Goal: Communication & Community: Participate in discussion

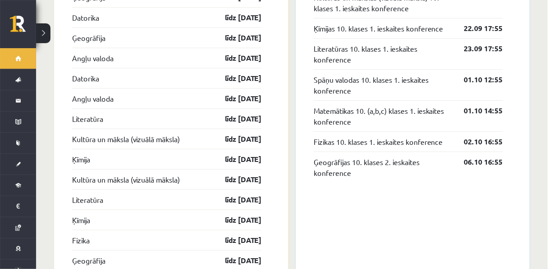
scroll to position [884, 0]
click at [145, 48] on div "Ģeogrāfija līdz 15.09.25" at bounding box center [166, 38] width 189 height 20
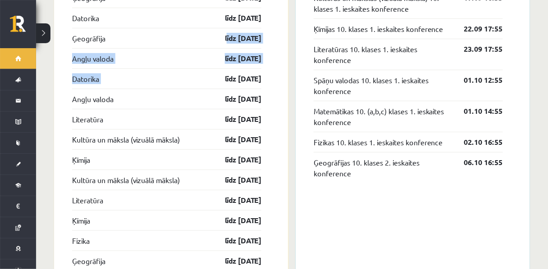
drag, startPoint x: 203, startPoint y: 53, endPoint x: 183, endPoint y: 112, distance: 62.1
click at [183, 109] on div "Angļu valoda līdz 15.09.25" at bounding box center [166, 99] width 189 height 20
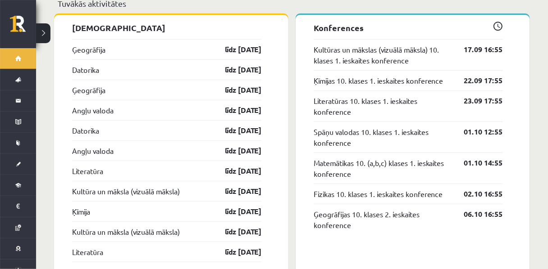
scroll to position [833, 0]
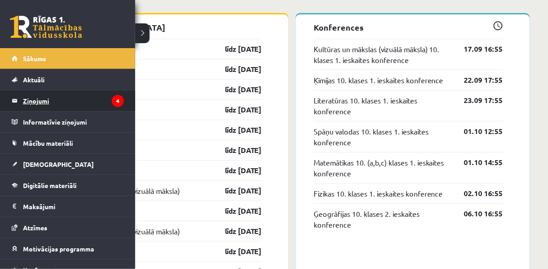
click at [50, 98] on legend "Ziņojumi 4" at bounding box center [73, 101] width 101 height 21
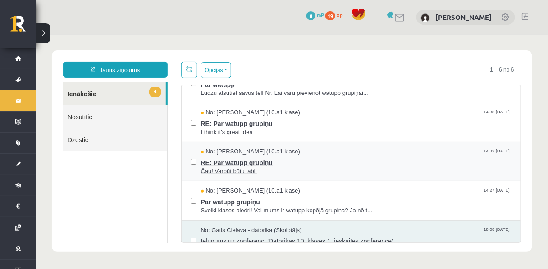
scroll to position [28, 0]
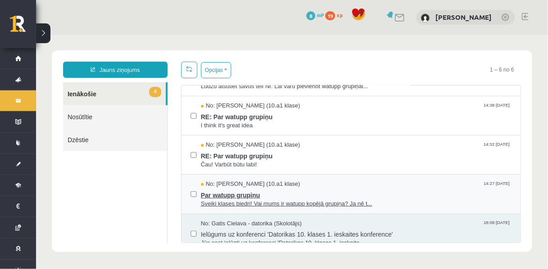
click at [237, 208] on span "Sveiki klases biedri! Vai mums ir watupp kopējā grupiņa? Ja nē t..." at bounding box center [355, 203] width 311 height 9
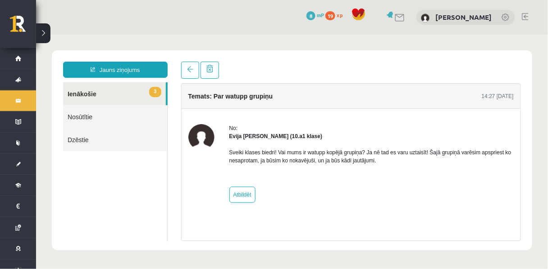
scroll to position [0, 0]
drag, startPoint x: 278, startPoint y: 143, endPoint x: 226, endPoint y: 144, distance: 51.8
click at [226, 144] on div "No: Evija Aija Frijāre (10.a1 klase) Sveiki klases biedri! Vai mums ir watupp k…" at bounding box center [351, 163] width 326 height 79
copy strong "Evija Aija Frijāre"
click at [231, 139] on strong "Evija Aija Frijāre (10.a1 klase)" at bounding box center [275, 136] width 93 height 6
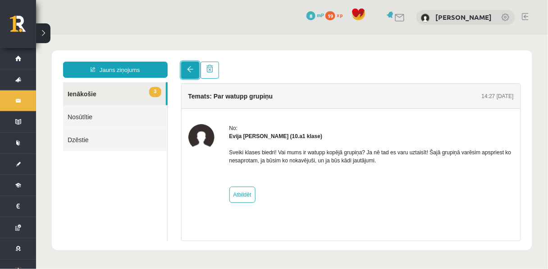
click at [189, 72] on span at bounding box center [189, 69] width 6 height 6
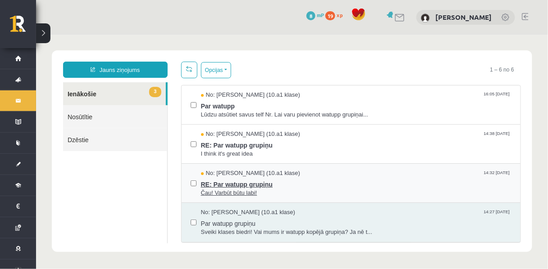
click at [220, 197] on span "Čau! Varbūt būtu labi!" at bounding box center [355, 193] width 311 height 9
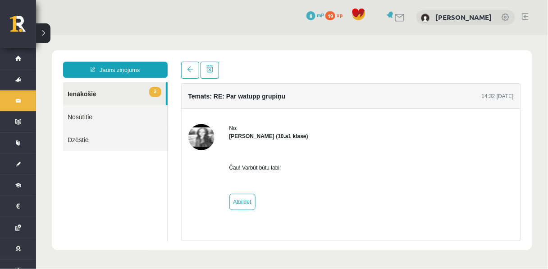
click at [204, 138] on img at bounding box center [201, 137] width 26 height 26
click at [183, 68] on link at bounding box center [190, 69] width 18 height 17
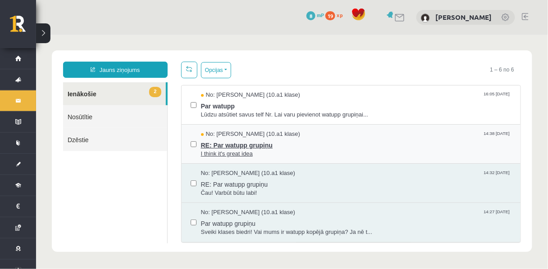
click at [232, 158] on span "I think it's great idea" at bounding box center [355, 154] width 311 height 9
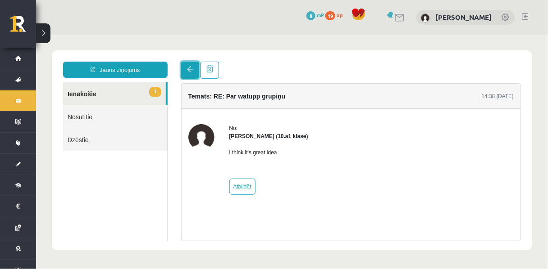
click at [187, 76] on link at bounding box center [190, 69] width 18 height 17
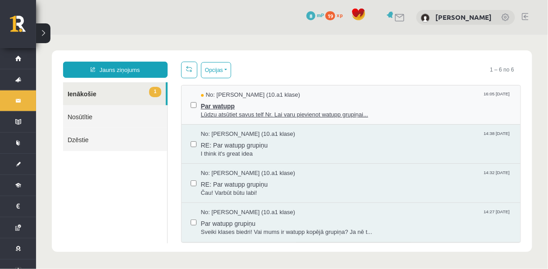
click at [230, 119] on span "Lūdzu atsūtiet savus telf Nr. Lai varu pievienot watupp grupiņai..." at bounding box center [355, 114] width 311 height 9
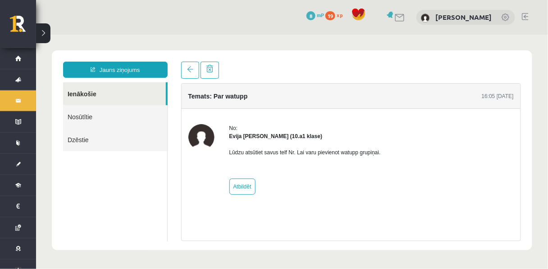
click at [233, 139] on strong "Evija Aija Frijāre (10.a1 klase)" at bounding box center [275, 136] width 93 height 6
click at [194, 141] on img at bounding box center [201, 137] width 26 height 26
click at [236, 132] on div "No:" at bounding box center [304, 128] width 151 height 8
click at [275, 148] on div "Lūdzu atsūtiet savus telf Nr. Lai varu pievienot watupp grupiņai." at bounding box center [304, 156] width 151 height 32
click at [197, 78] on link at bounding box center [190, 69] width 18 height 17
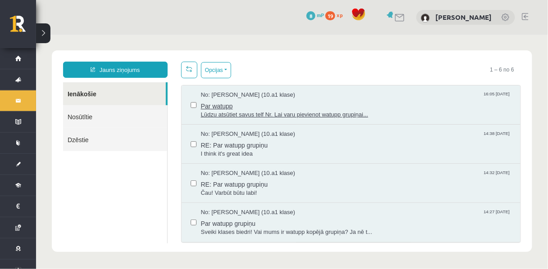
click at [281, 118] on span "Lūdzu atsūtiet savus telf Nr. Lai varu pievienot watupp grupiņai..." at bounding box center [355, 114] width 311 height 9
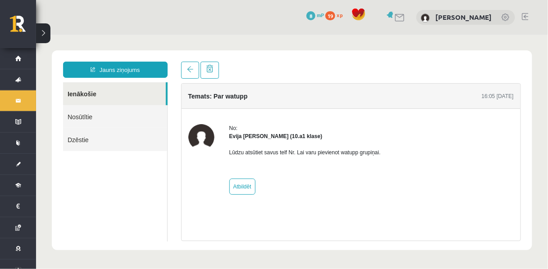
click at [267, 139] on strong "Evija Aija Frijāre (10.a1 klase)" at bounding box center [275, 136] width 93 height 6
click at [199, 142] on img at bounding box center [201, 137] width 26 height 26
click at [198, 142] on img at bounding box center [201, 137] width 26 height 26
click at [291, 99] on div "Temats: Par watupp 16:05 07/09/2025" at bounding box center [350, 95] width 339 height 25
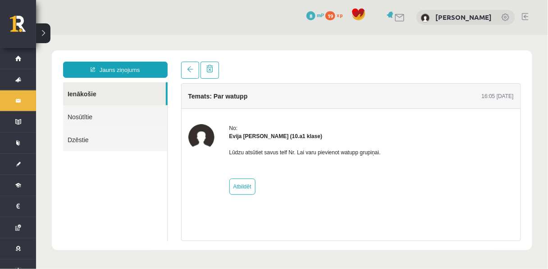
click at [232, 100] on h4 "Temats: Par watupp" at bounding box center [217, 95] width 59 height 7
click at [248, 195] on link "Atbildēt" at bounding box center [242, 186] width 26 height 16
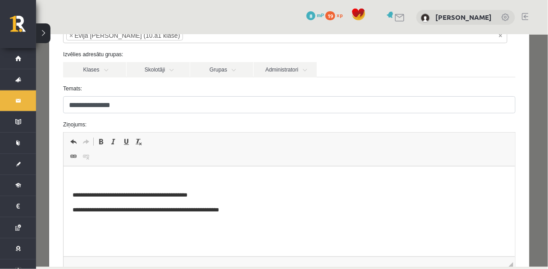
scroll to position [72, 0]
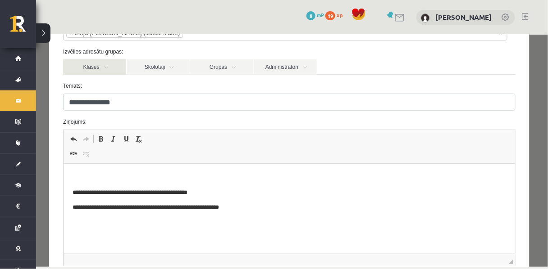
click at [109, 74] on link "Klases" at bounding box center [94, 66] width 63 height 15
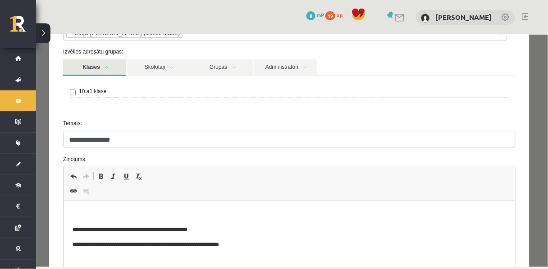
click at [108, 76] on link "Klases" at bounding box center [94, 67] width 63 height 17
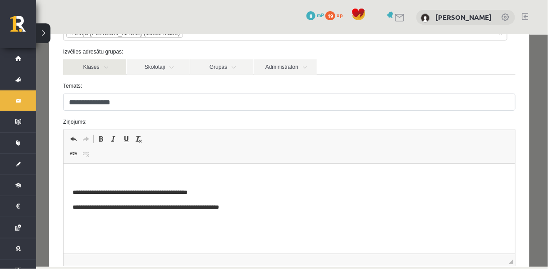
click at [109, 74] on link "Klases" at bounding box center [94, 66] width 63 height 15
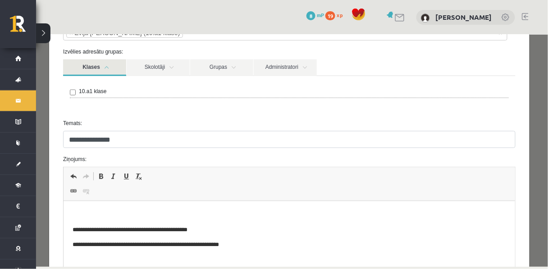
click at [96, 76] on link "Klases" at bounding box center [94, 67] width 63 height 17
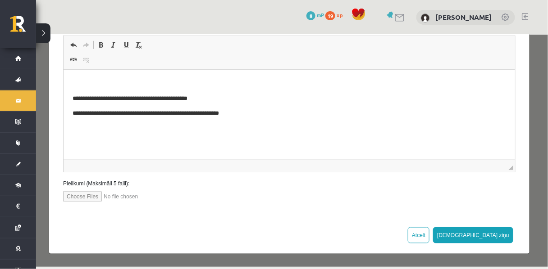
scroll to position [218, 0]
click at [176, 159] on span "◢ Elementa ceļš" at bounding box center [288, 165] width 451 height 12
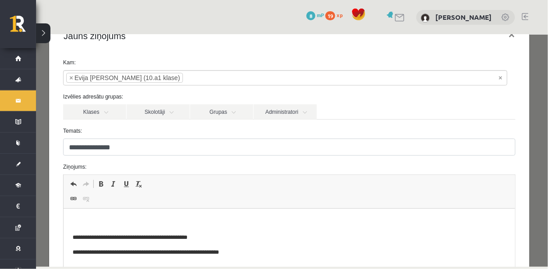
scroll to position [27, 0]
click at [502, 45] on button "×" at bounding box center [511, 33] width 21 height 25
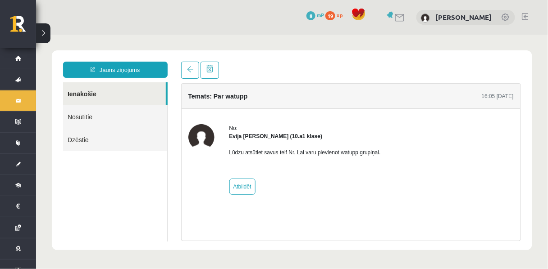
click at [361, 124] on div "No: Evija Aija Frijāre (10.a1 klase) Lūdzu atsūtiet savus telf Nr. Lai varu pie…" at bounding box center [350, 159] width 339 height 101
click at [249, 140] on div "Evija Aija Frijāre (10.a1 klase)" at bounding box center [304, 136] width 151 height 8
click at [94, 95] on link "Ienākošie" at bounding box center [114, 93] width 103 height 23
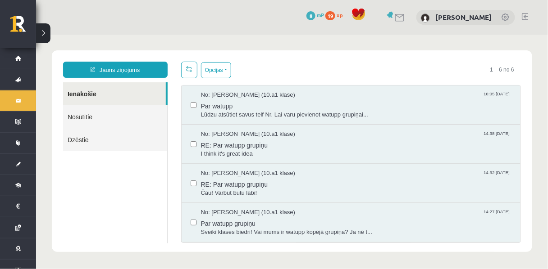
scroll to position [0, 0]
click at [240, 116] on span "Lūdzu atsūtiet savus telf Nr. Lai varu pievienot watupp grupiņai..." at bounding box center [355, 114] width 311 height 9
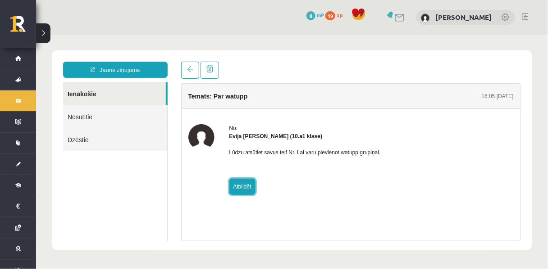
click at [245, 195] on link "Atbildēt" at bounding box center [242, 186] width 26 height 16
type input "**********"
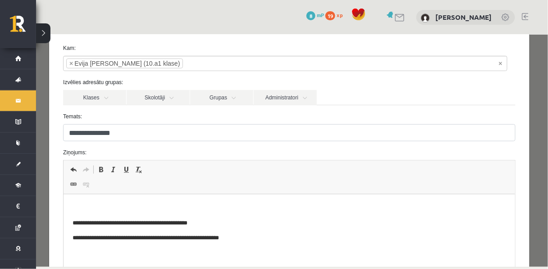
scroll to position [49, 0]
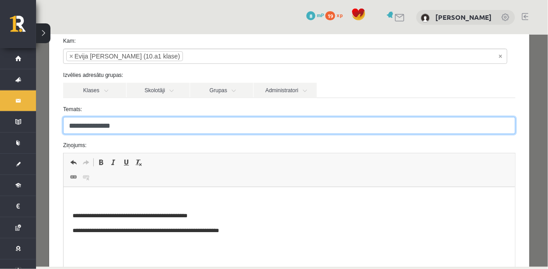
click at [161, 134] on input "**********" at bounding box center [289, 125] width 452 height 17
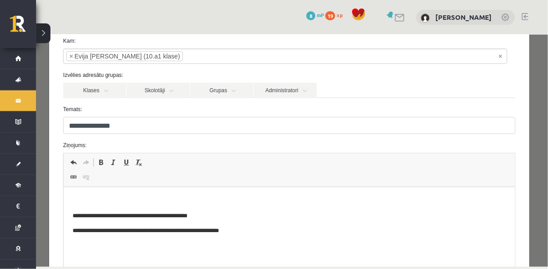
click at [213, 149] on label "Ziņojums:" at bounding box center [289, 145] width 466 height 8
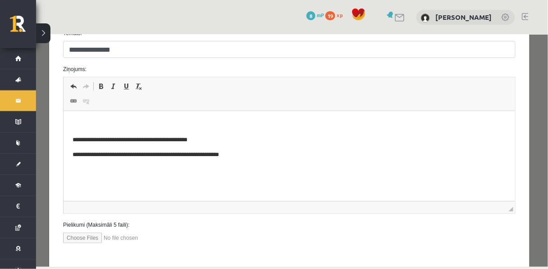
scroll to position [125, 0]
click at [170, 149] on body "**********" at bounding box center [289, 140] width 433 height 40
click at [252, 159] on html "**********" at bounding box center [288, 140] width 451 height 58
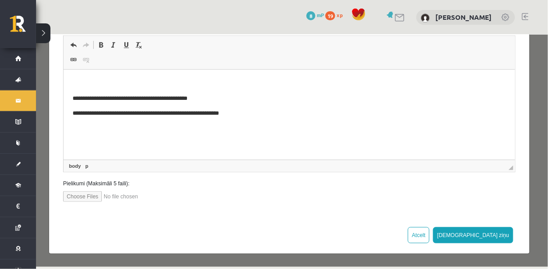
scroll to position [199, 0]
click at [90, 165] on link "p" at bounding box center [86, 166] width 7 height 8
click at [99, 163] on span "◢ Elementa ceļš body p" at bounding box center [288, 165] width 451 height 12
click at [168, 127] on html "**********" at bounding box center [288, 99] width 451 height 58
click at [256, 113] on p "**********" at bounding box center [285, 113] width 425 height 9
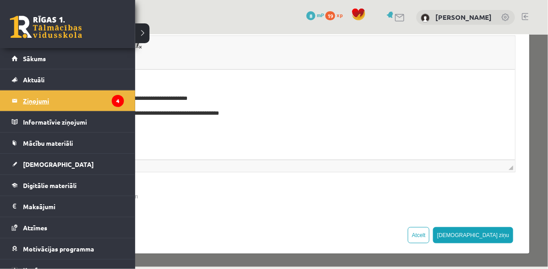
click at [49, 105] on legend "Ziņojumi 4" at bounding box center [73, 101] width 101 height 21
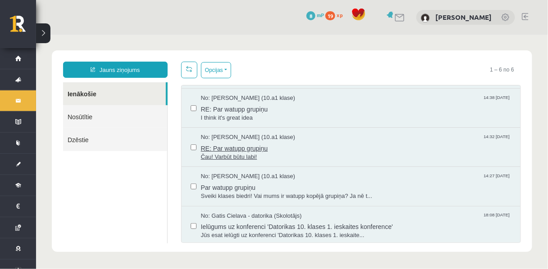
scroll to position [36, 0]
click at [268, 200] on span "Sveiki klases biedri! Vai mums ir watupp kopējā grupiņa? Ja nē t..." at bounding box center [355, 195] width 311 height 9
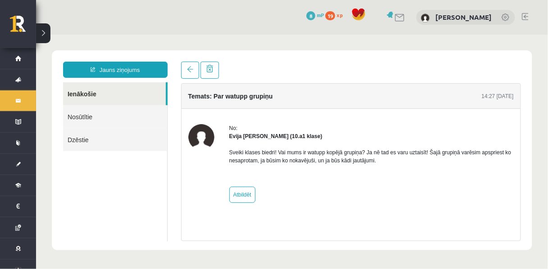
scroll to position [0, 0]
click at [188, 77] on link at bounding box center [190, 69] width 18 height 17
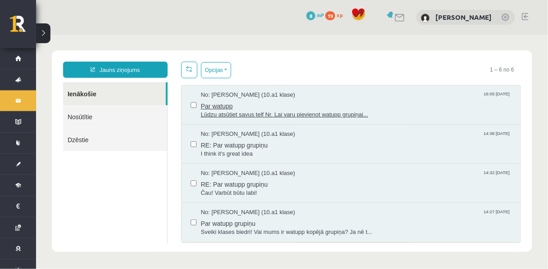
click at [231, 119] on span "Lūdzu atsūtiet savus telf Nr. Lai varu pievienot watupp grupiņai..." at bounding box center [355, 114] width 311 height 9
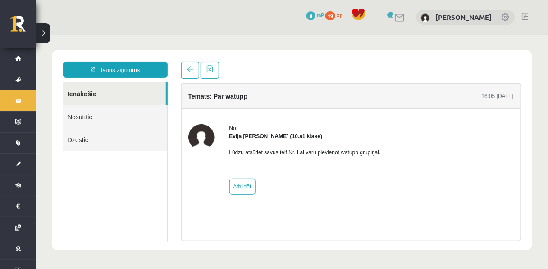
click at [240, 139] on strong "Evija Aija Frijāre (10.a1 klase)" at bounding box center [275, 136] width 93 height 6
click at [231, 131] on div "No:" at bounding box center [304, 128] width 151 height 8
click at [196, 145] on img at bounding box center [201, 137] width 26 height 26
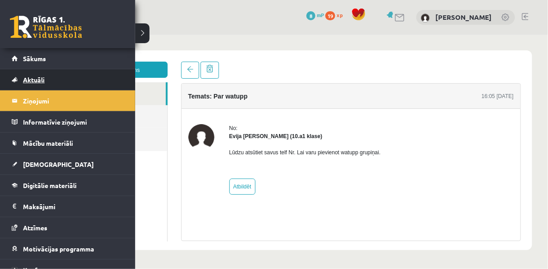
click at [73, 83] on link "Aktuāli" at bounding box center [68, 79] width 112 height 21
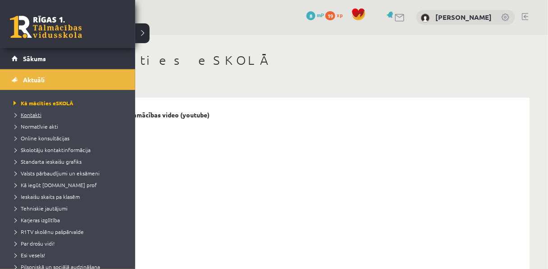
click at [41, 116] on link "Kontakti" at bounding box center [68, 115] width 115 height 8
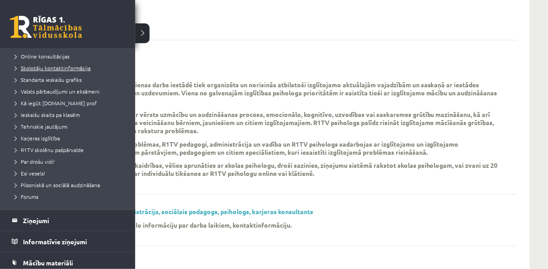
scroll to position [96, 0]
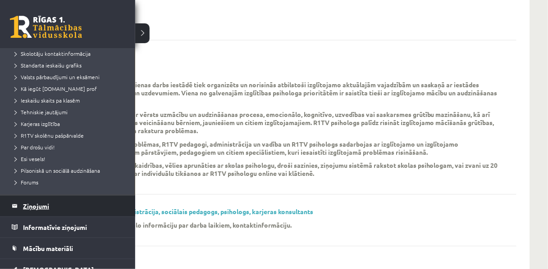
click at [43, 204] on legend "Ziņojumi 4" at bounding box center [73, 206] width 101 height 21
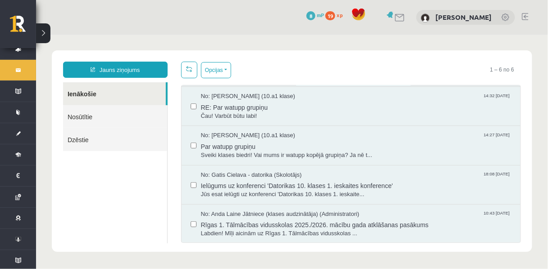
scroll to position [80, 0]
click at [230, 139] on span "No: [PERSON_NAME] (10.a1 klase)" at bounding box center [247, 134] width 95 height 9
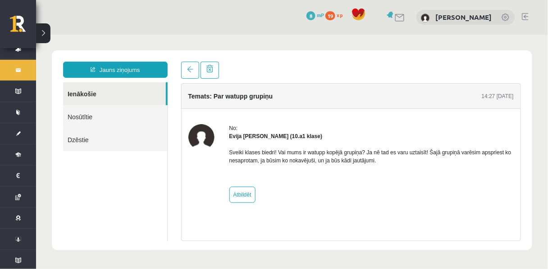
scroll to position [3, 0]
click at [192, 69] on link at bounding box center [190, 69] width 18 height 17
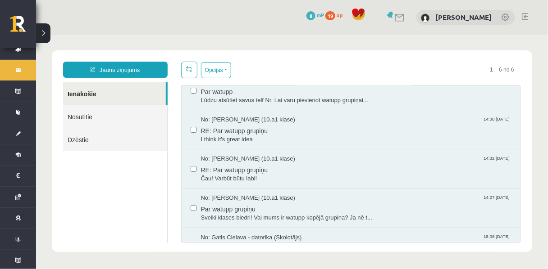
scroll to position [0, 0]
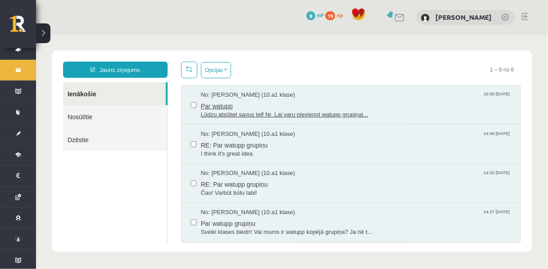
click at [239, 102] on span "Par watupp" at bounding box center [355, 104] width 311 height 11
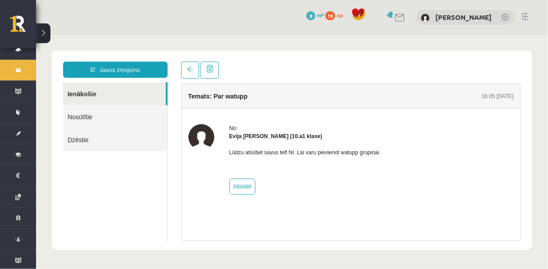
click at [254, 139] on strong "Evija Aija Frijāre (10.a1 klase)" at bounding box center [275, 136] width 93 height 6
click at [245, 195] on link "Atbildēt" at bounding box center [242, 186] width 26 height 16
type input "**********"
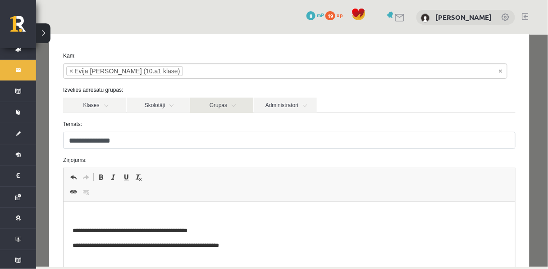
scroll to position [36, 0]
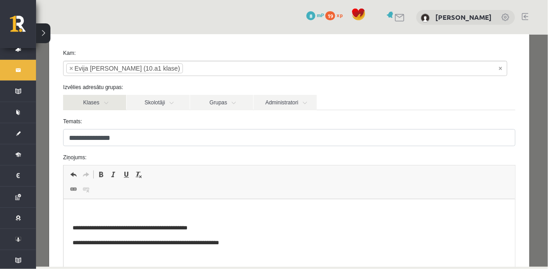
click at [109, 110] on link "Klases" at bounding box center [94, 102] width 63 height 15
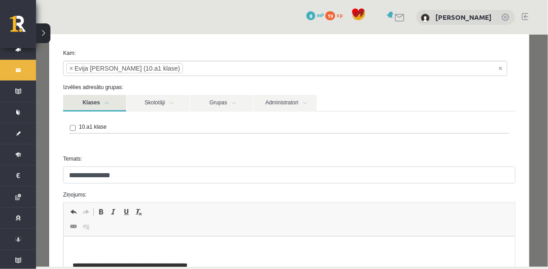
click at [109, 111] on link "Klases" at bounding box center [94, 103] width 63 height 17
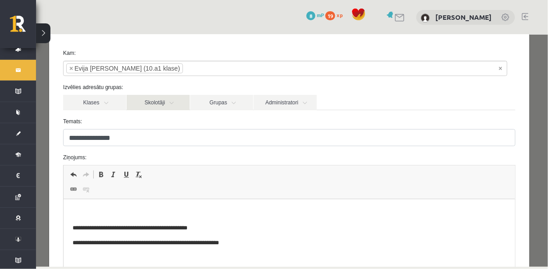
click at [168, 110] on link "Skolotāji" at bounding box center [157, 102] width 63 height 15
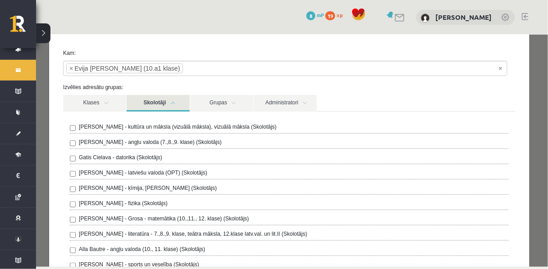
click at [168, 111] on link "Skolotāji" at bounding box center [157, 103] width 63 height 17
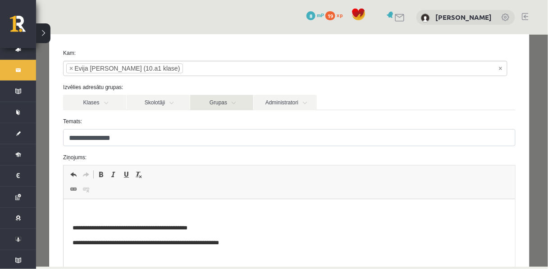
click at [230, 110] on link "Grupas" at bounding box center [221, 102] width 63 height 15
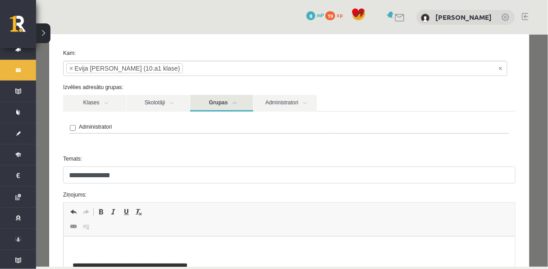
click at [230, 111] on link "Grupas" at bounding box center [221, 103] width 63 height 17
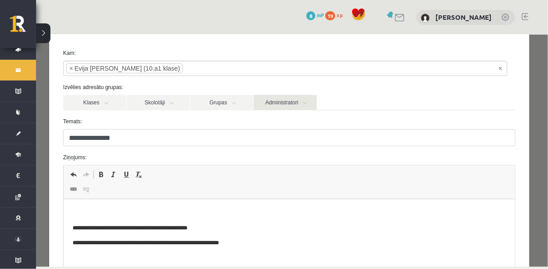
click at [305, 110] on link "Administratori" at bounding box center [284, 102] width 63 height 15
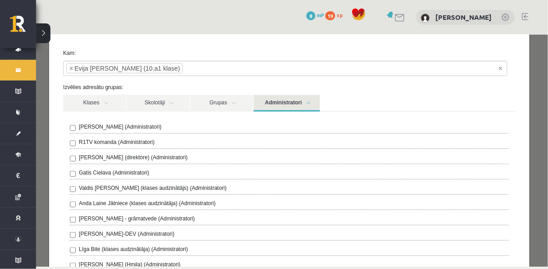
click at [305, 111] on link "Administratori" at bounding box center [286, 103] width 66 height 17
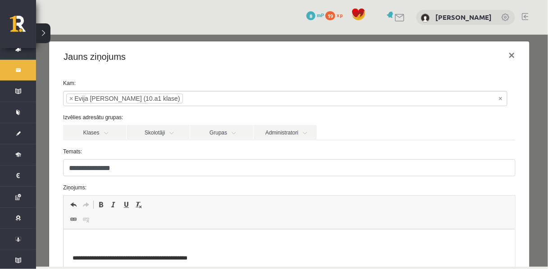
scroll to position [12, 0]
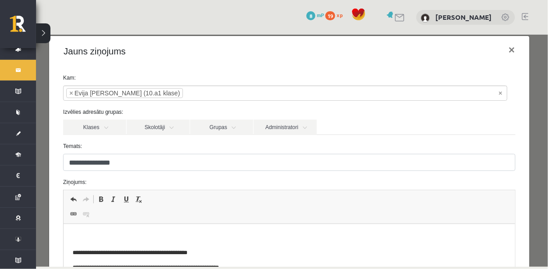
click at [209, 171] on div "**********" at bounding box center [289, 156] width 466 height 29
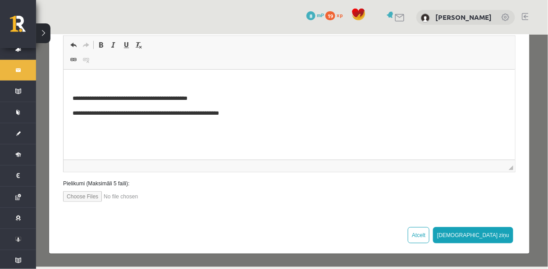
scroll to position [218, 0]
click at [249, 123] on html "**********" at bounding box center [288, 99] width 451 height 58
click at [171, 116] on p "**********" at bounding box center [285, 113] width 425 height 9
click at [255, 117] on p "**********" at bounding box center [285, 113] width 425 height 9
click at [192, 159] on span "◢ Elementa ceļš body p" at bounding box center [288, 165] width 451 height 12
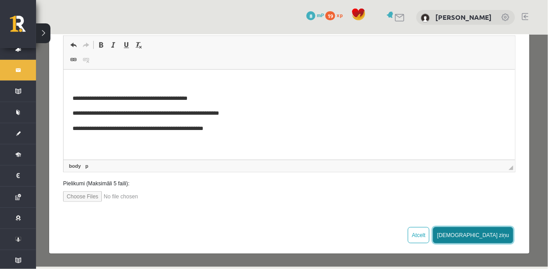
click at [492, 227] on button "[DEMOGRAPHIC_DATA] ziņu" at bounding box center [472, 235] width 80 height 16
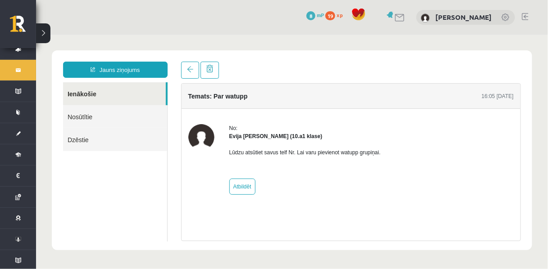
scroll to position [0, 0]
click at [117, 122] on link "Nosūtītie" at bounding box center [115, 116] width 104 height 23
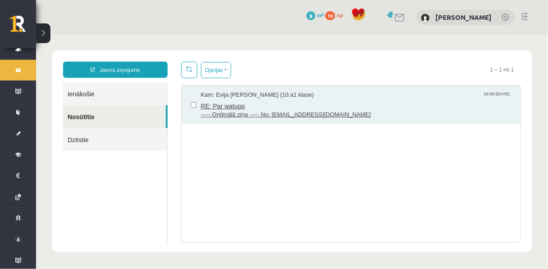
click at [271, 118] on span "----- Oriģinālā ziņa ----- No: zakitis2000@inbox.lv" at bounding box center [355, 114] width 311 height 9
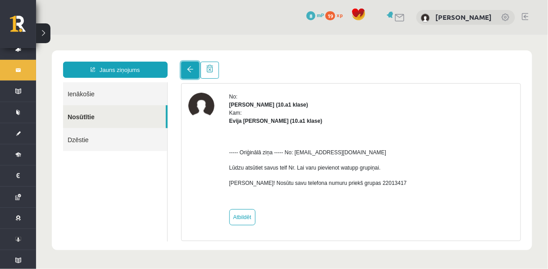
click at [185, 73] on link at bounding box center [190, 69] width 18 height 17
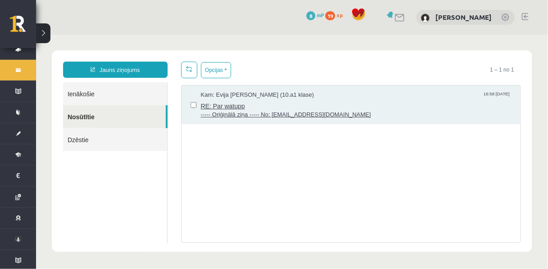
click at [248, 109] on span "RE: Par watupp" at bounding box center [355, 104] width 311 height 11
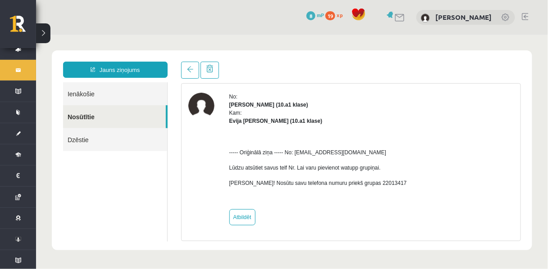
scroll to position [60, 0]
click at [186, 69] on span at bounding box center [189, 69] width 6 height 6
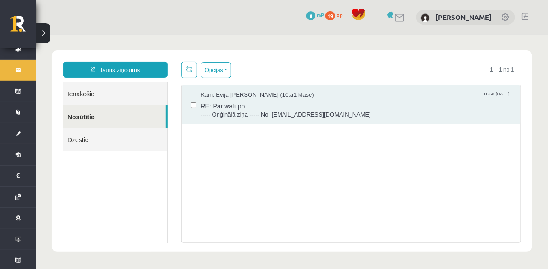
scroll to position [0, 0]
click at [117, 88] on link "Ienākošie" at bounding box center [115, 93] width 104 height 23
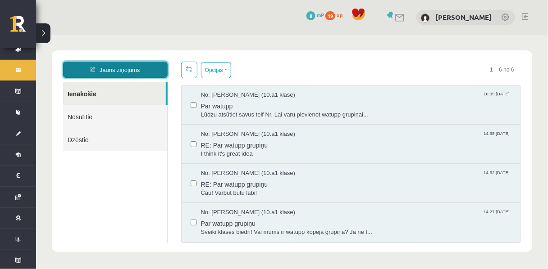
click at [129, 71] on link "Jauns ziņojums" at bounding box center [115, 69] width 104 height 16
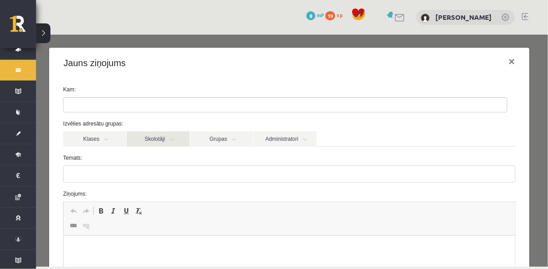
click at [150, 146] on link "Skolotāji" at bounding box center [157, 138] width 63 height 15
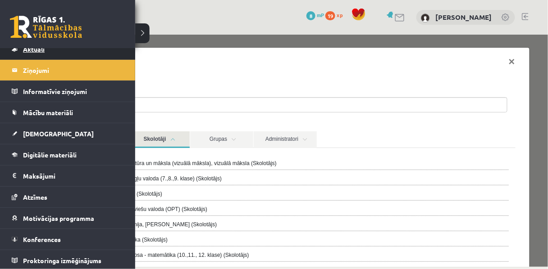
click at [37, 54] on link "Aktuāli" at bounding box center [68, 49] width 112 height 21
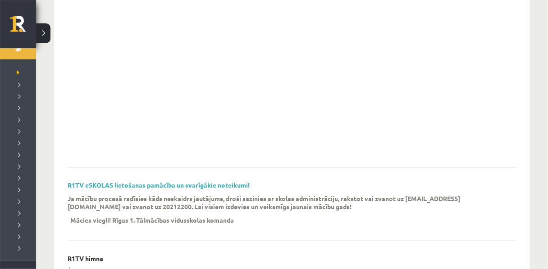
scroll to position [137, 0]
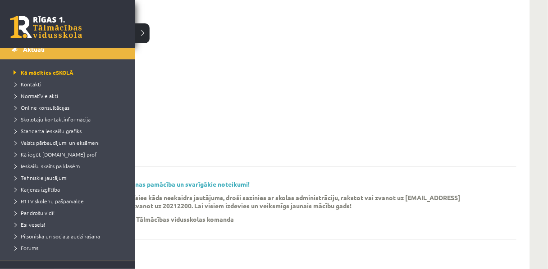
click at [45, 22] on link at bounding box center [46, 27] width 72 height 23
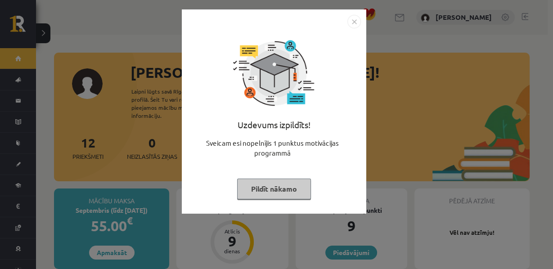
click at [286, 196] on button "Pildīt nākamo" at bounding box center [274, 189] width 74 height 21
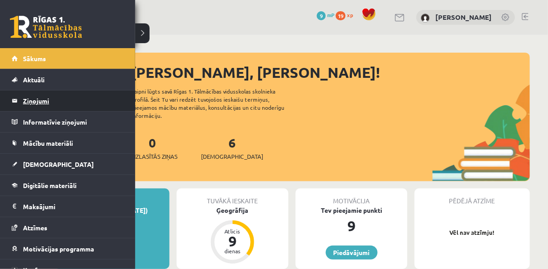
click at [61, 104] on legend "Ziņojumi 0" at bounding box center [73, 101] width 101 height 21
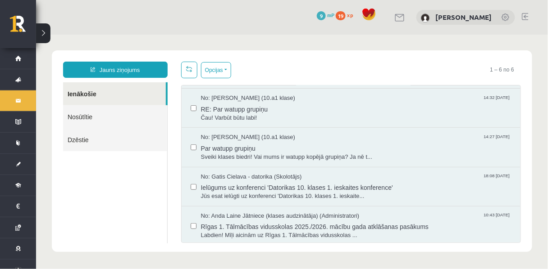
scroll to position [93, 0]
